Goal: Information Seeking & Learning: Compare options

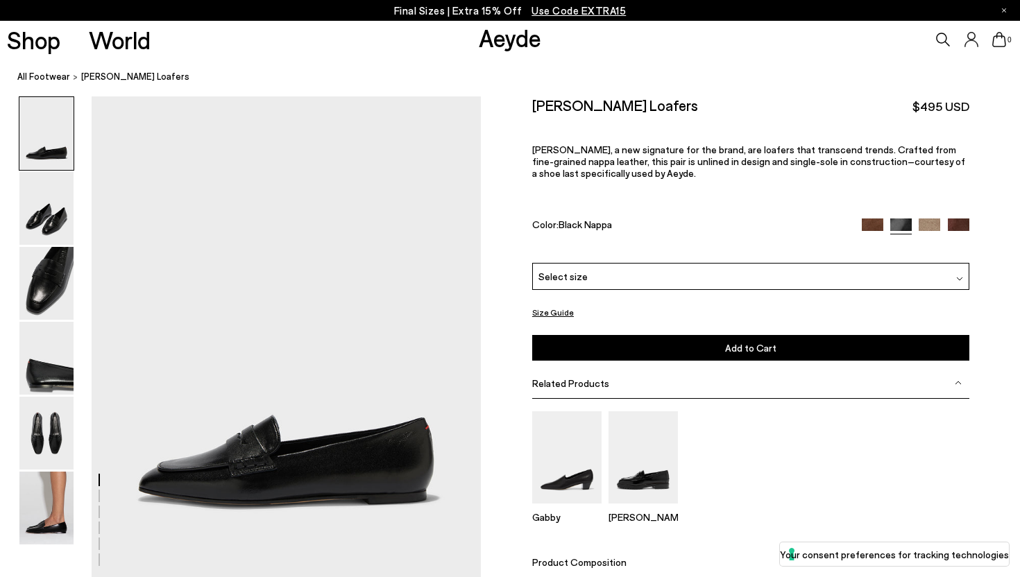
click at [875, 219] on img at bounding box center [873, 230] width 22 height 22
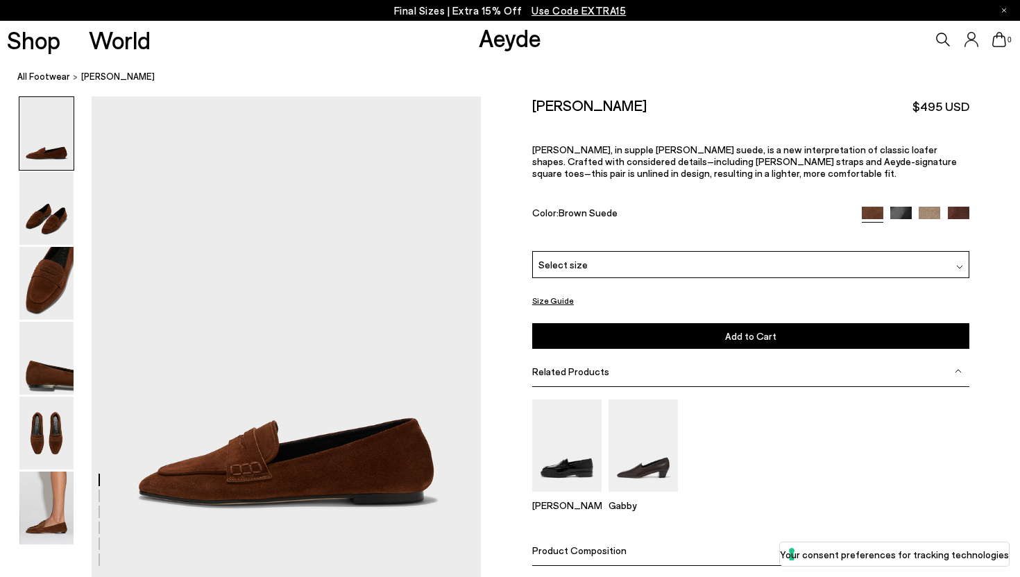
click at [930, 207] on img at bounding box center [930, 218] width 22 height 22
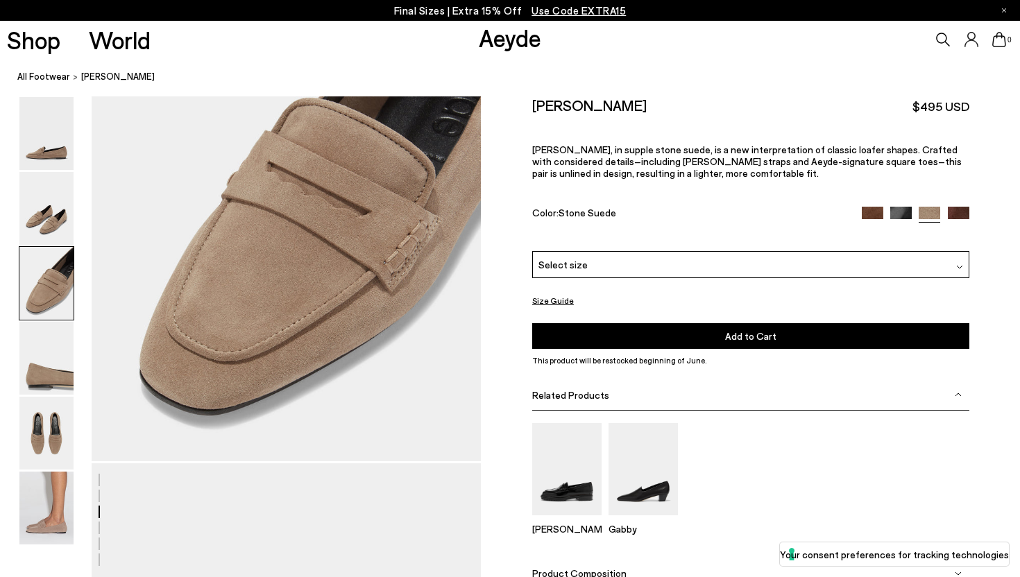
scroll to position [1204, 0]
